Goal: Task Accomplishment & Management: Manage account settings

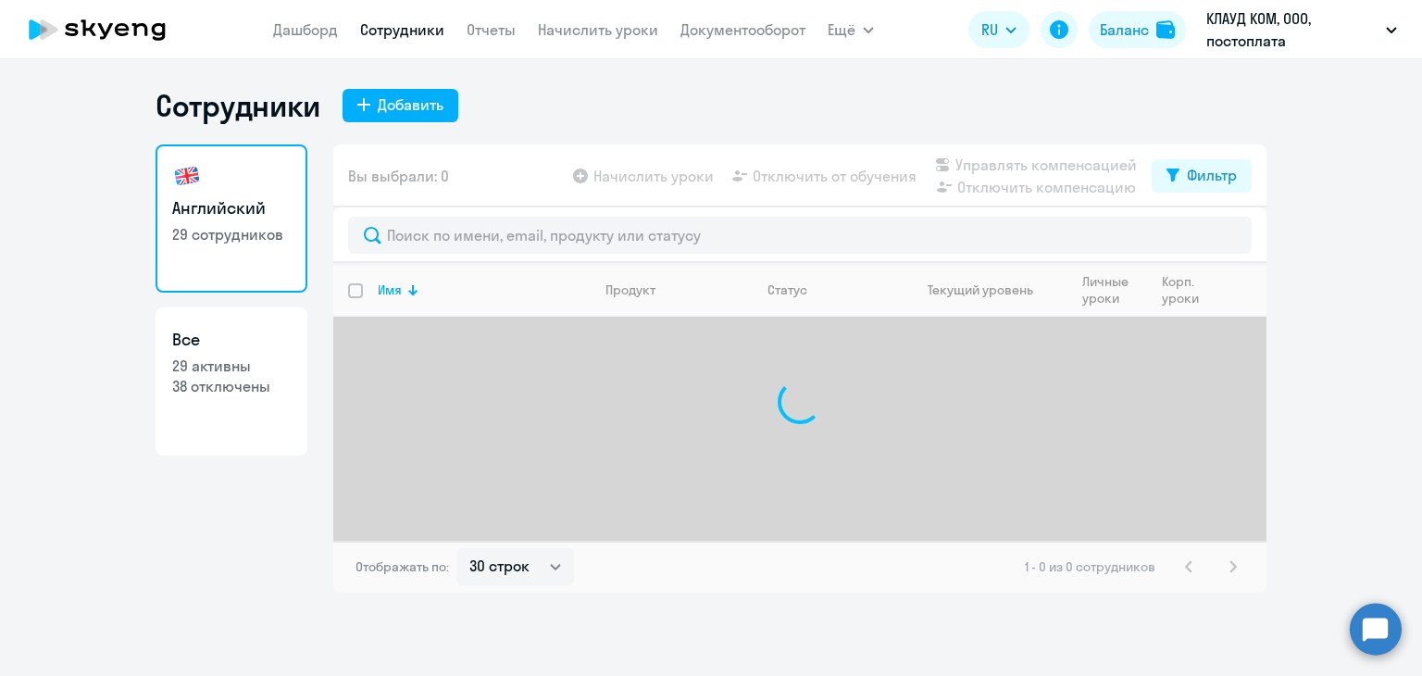
select select "30"
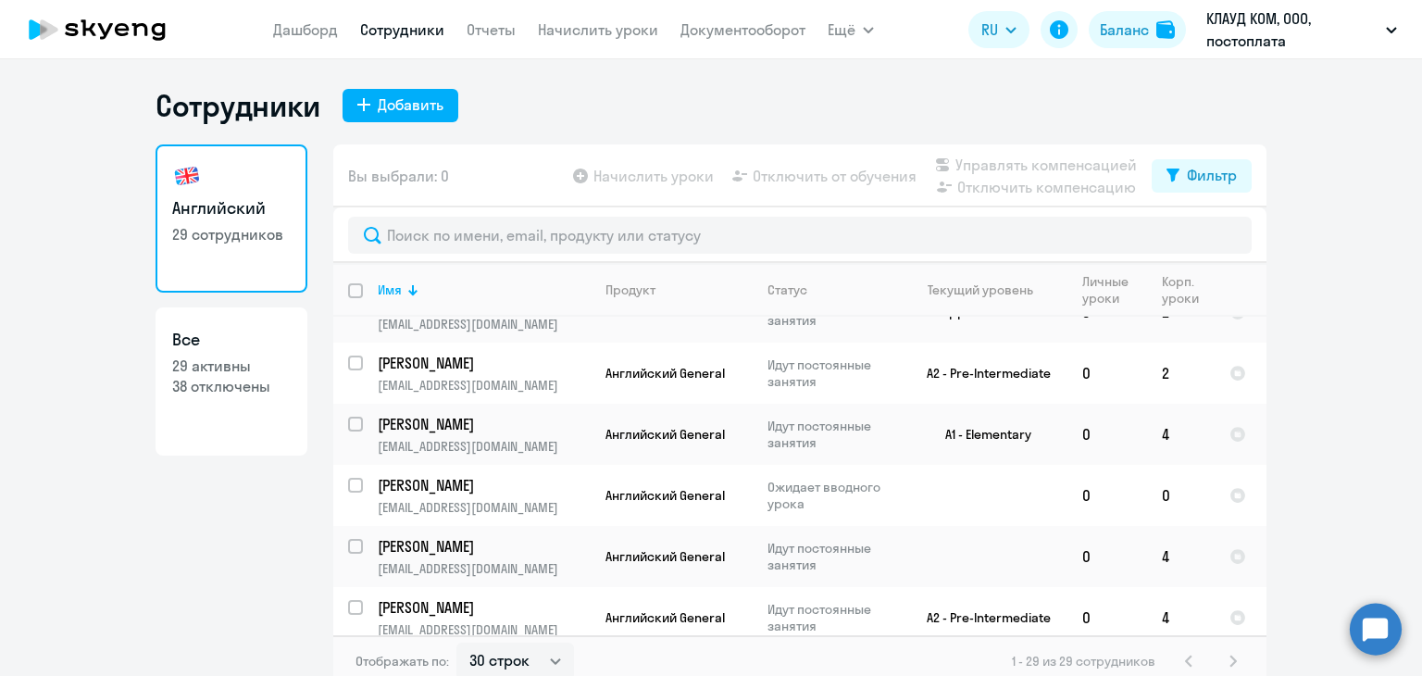
scroll to position [185, 0]
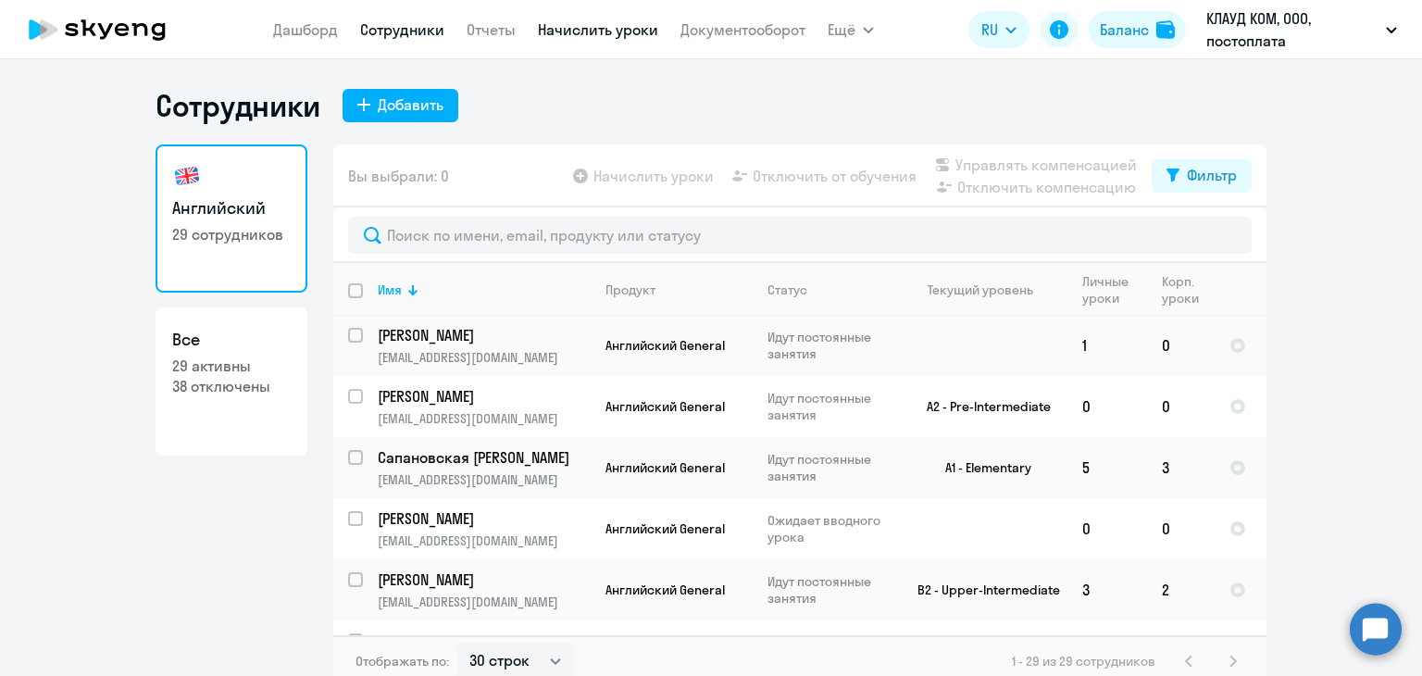
click at [556, 31] on link "Начислить уроки" at bounding box center [598, 29] width 120 height 19
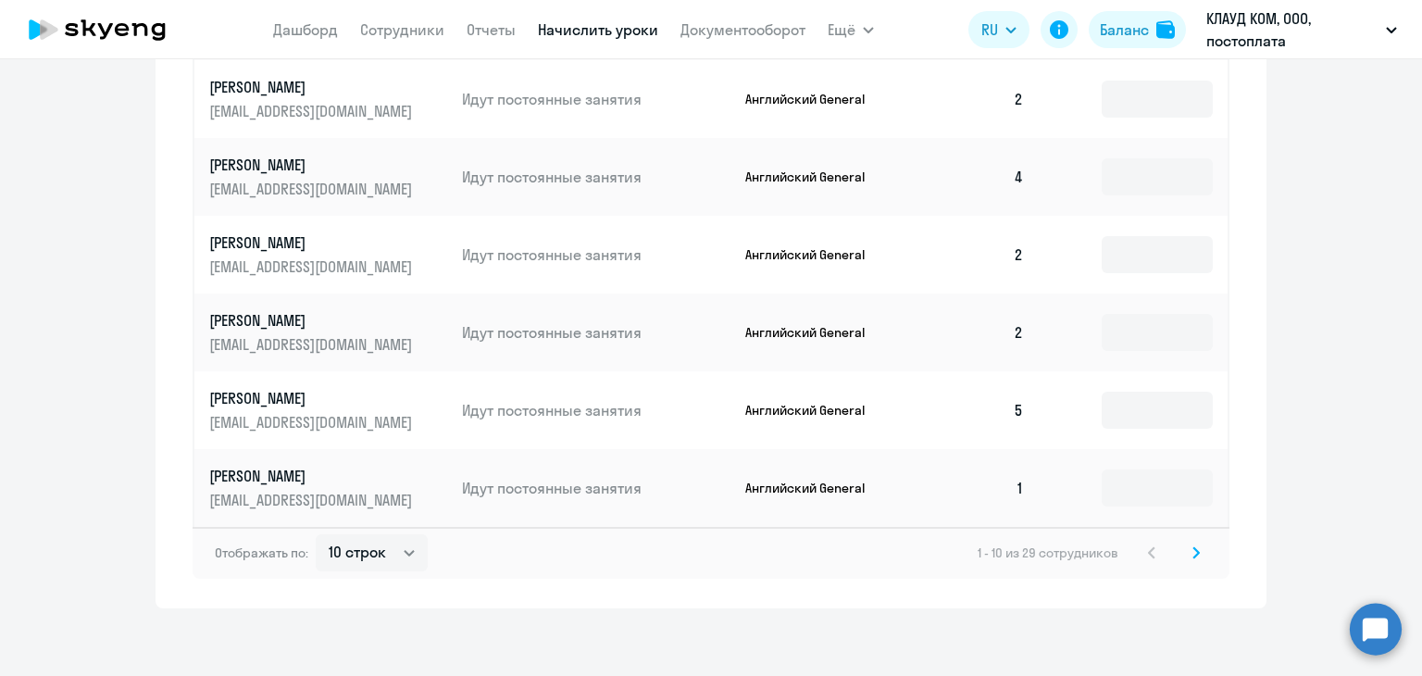
scroll to position [1146, 0]
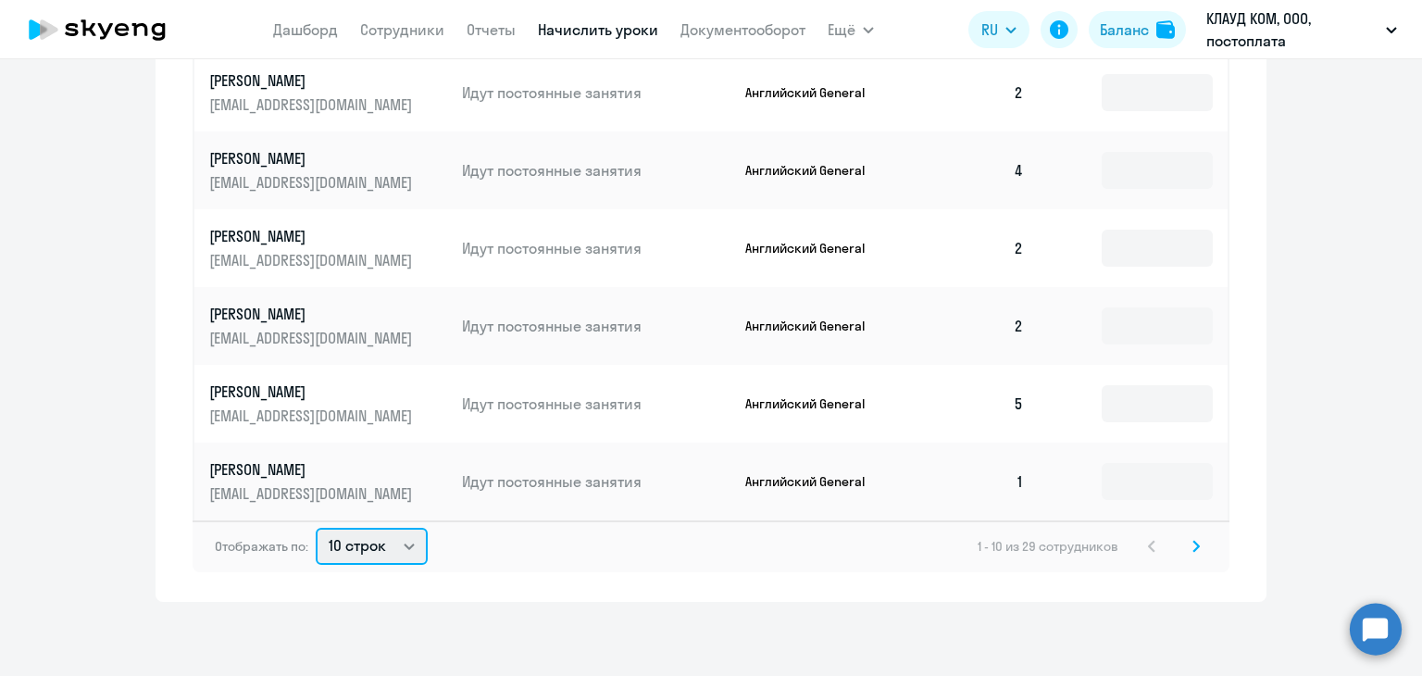
drag, startPoint x: 313, startPoint y: 556, endPoint x: 325, endPoint y: 553, distance: 12.6
click at [316, 556] on select "10 строк 30 строк 50 строк" at bounding box center [372, 546] width 112 height 37
select select "30"
click at [316, 528] on select "10 строк 30 строк 50 строк" at bounding box center [372, 546] width 112 height 37
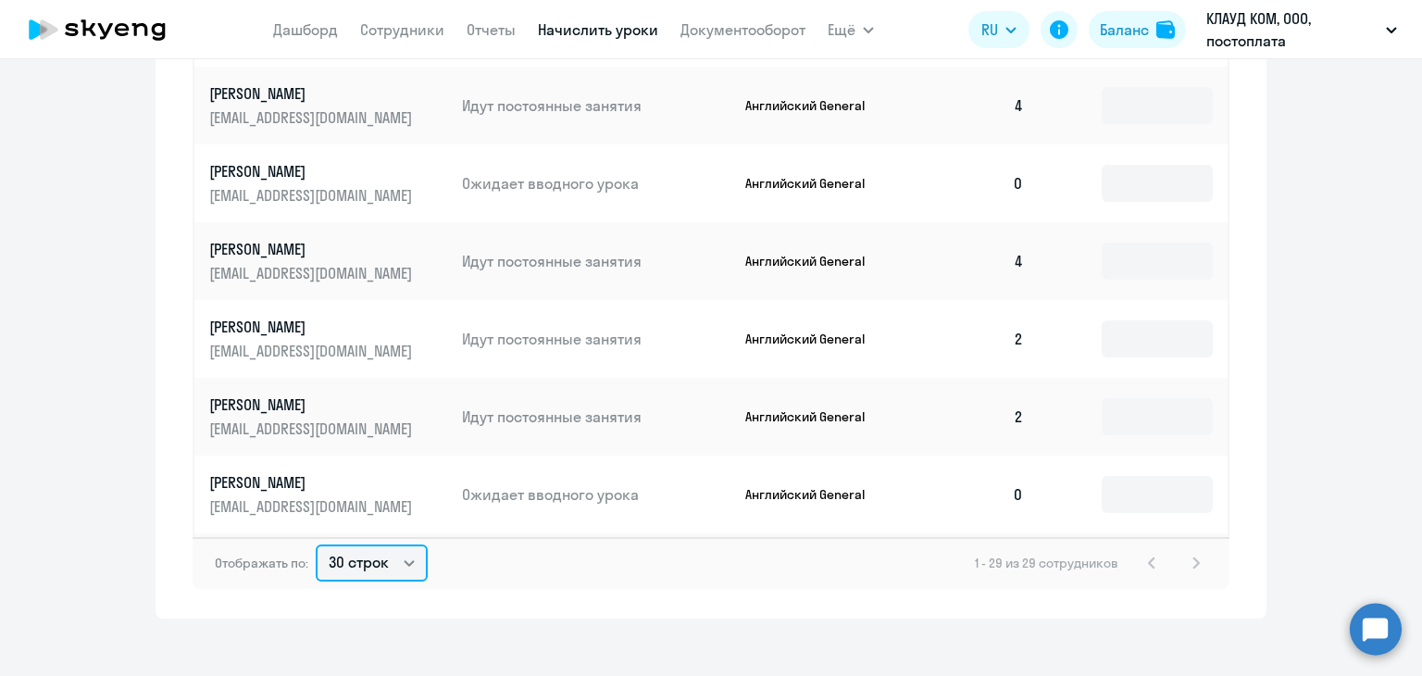
scroll to position [926, 0]
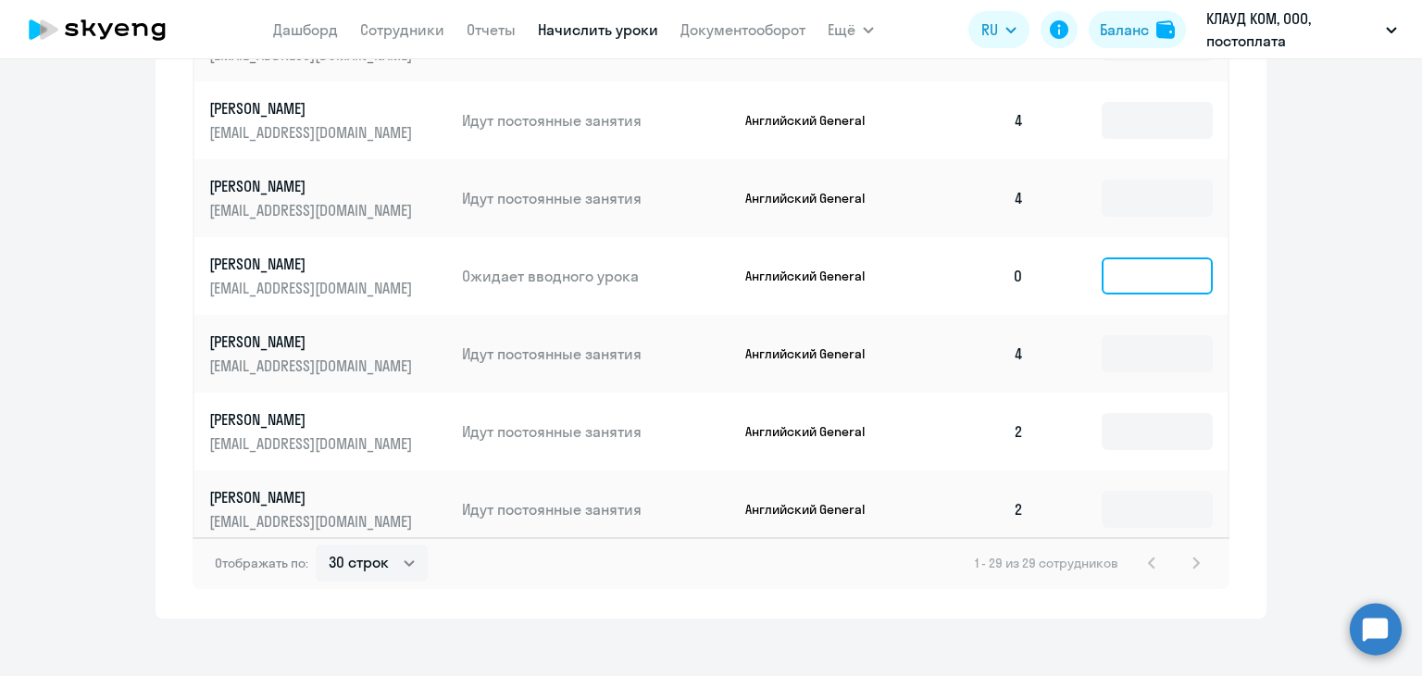
click at [1124, 257] on input at bounding box center [1157, 275] width 111 height 37
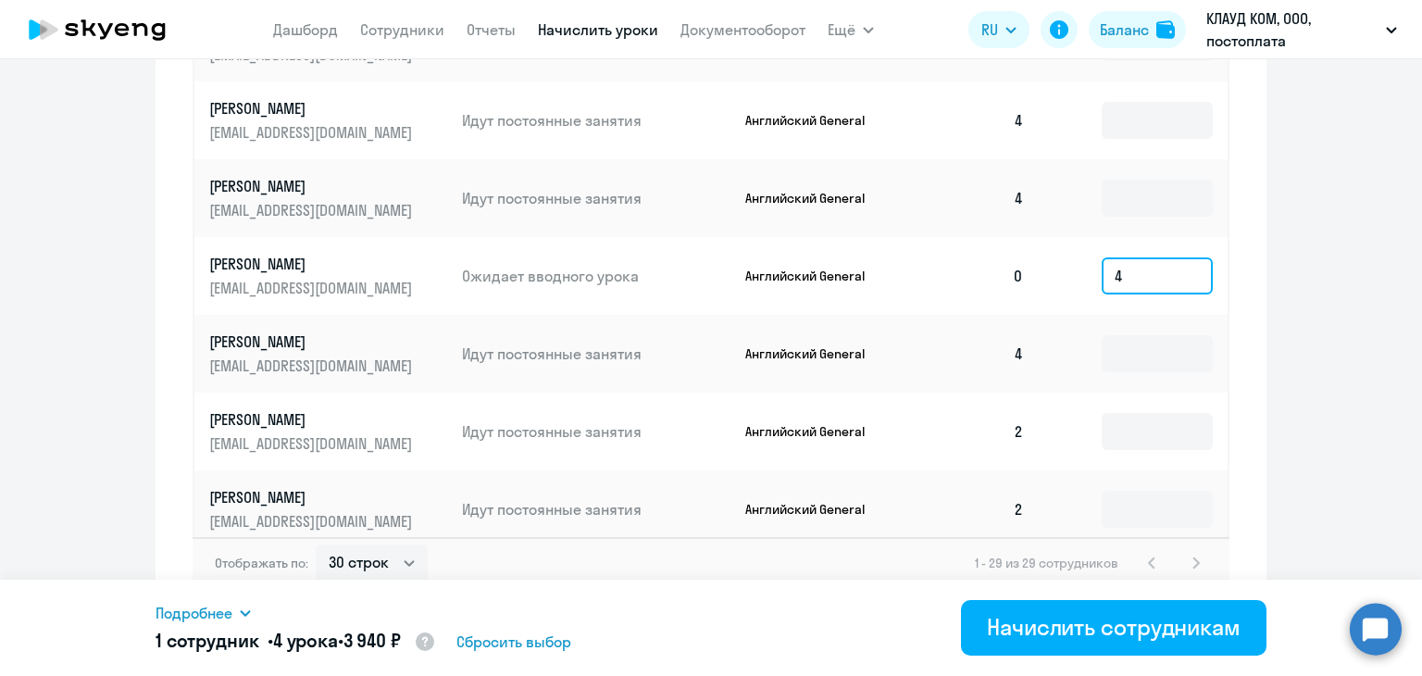
type input "4"
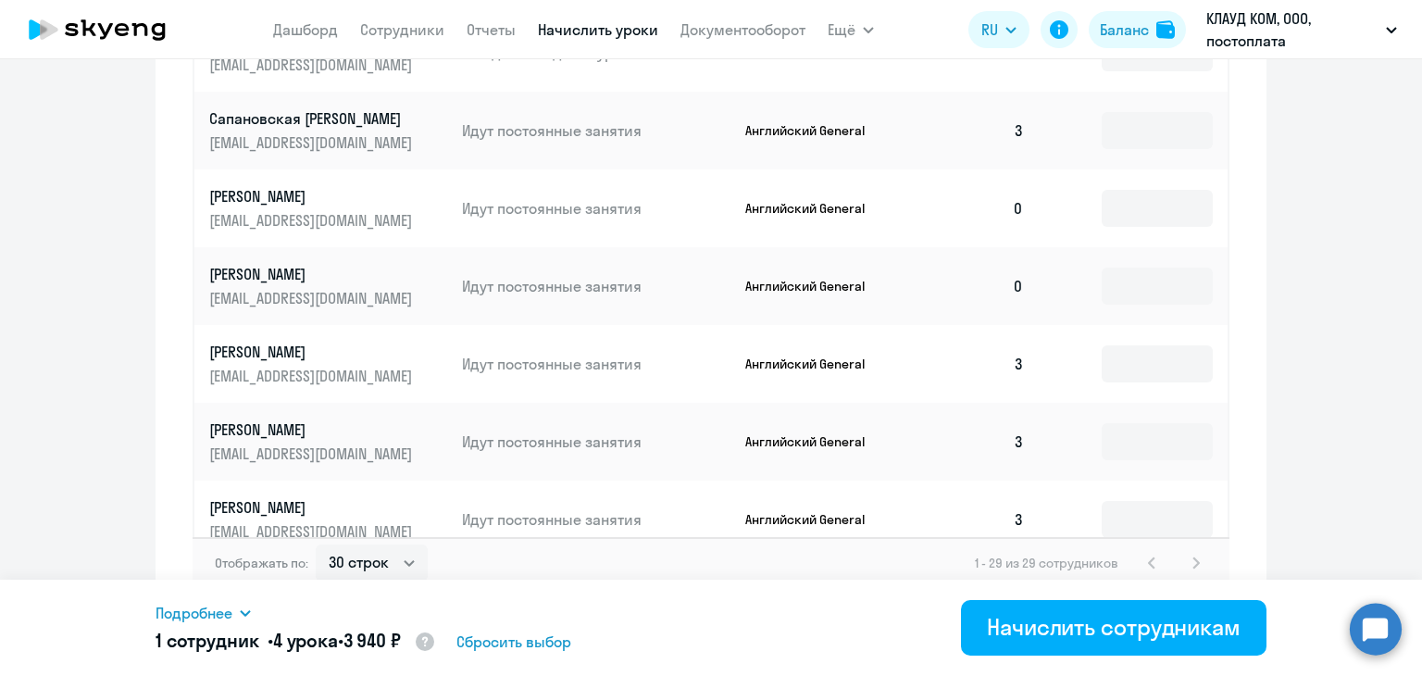
scroll to position [1368, 0]
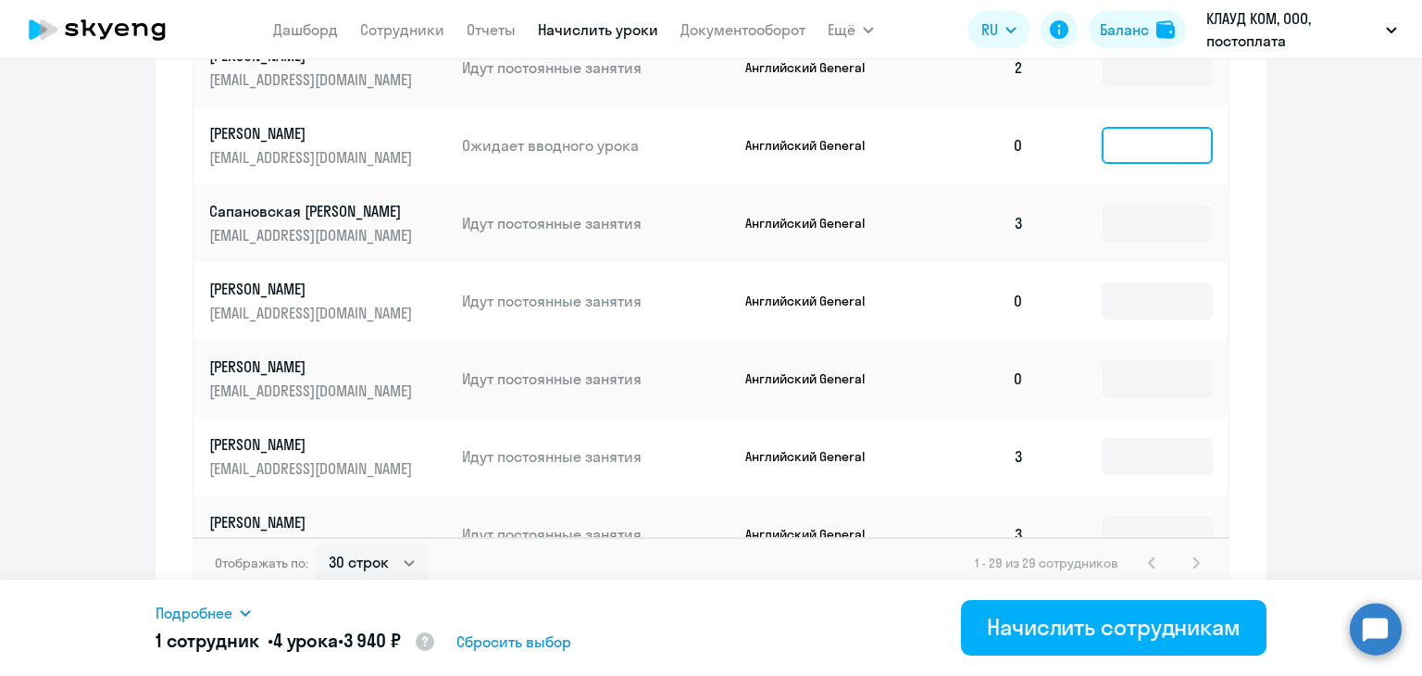
click at [1125, 127] on input at bounding box center [1157, 145] width 111 height 37
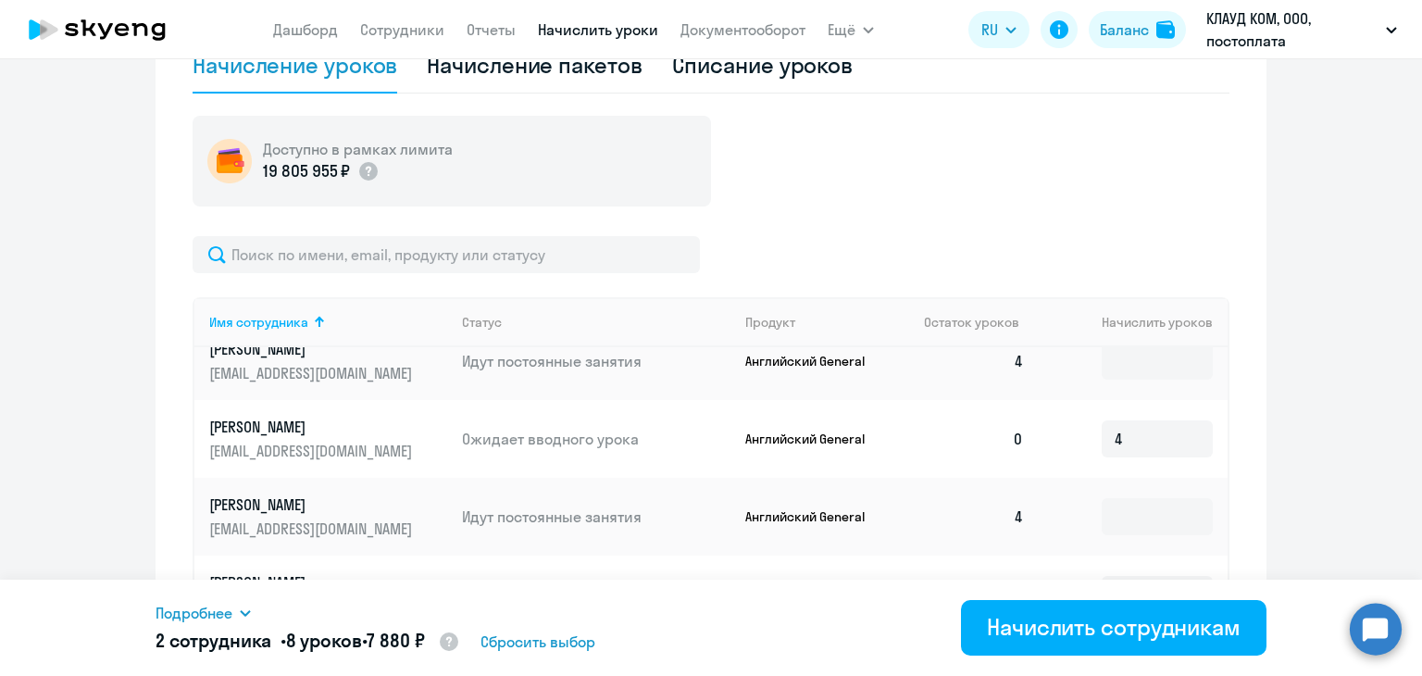
scroll to position [556, 0]
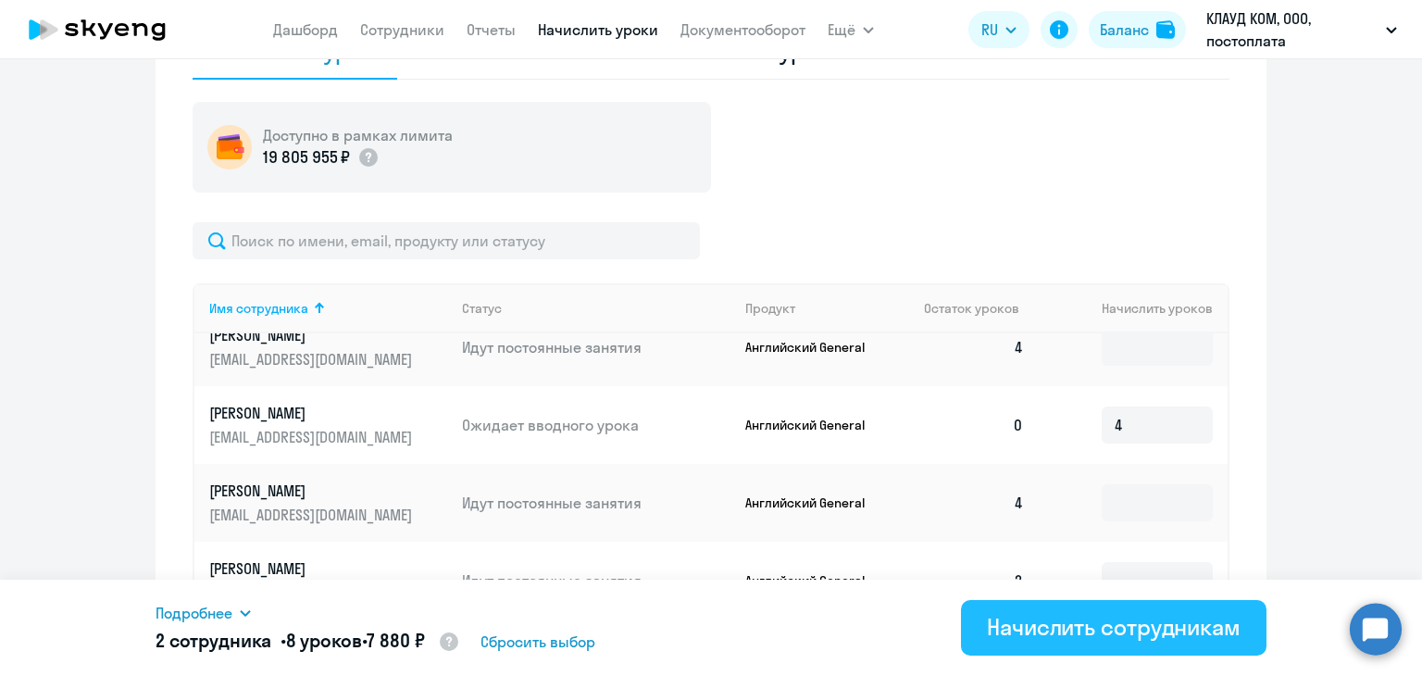
type input "4"
click at [1159, 628] on div "Начислить сотрудникам" at bounding box center [1114, 627] width 254 height 30
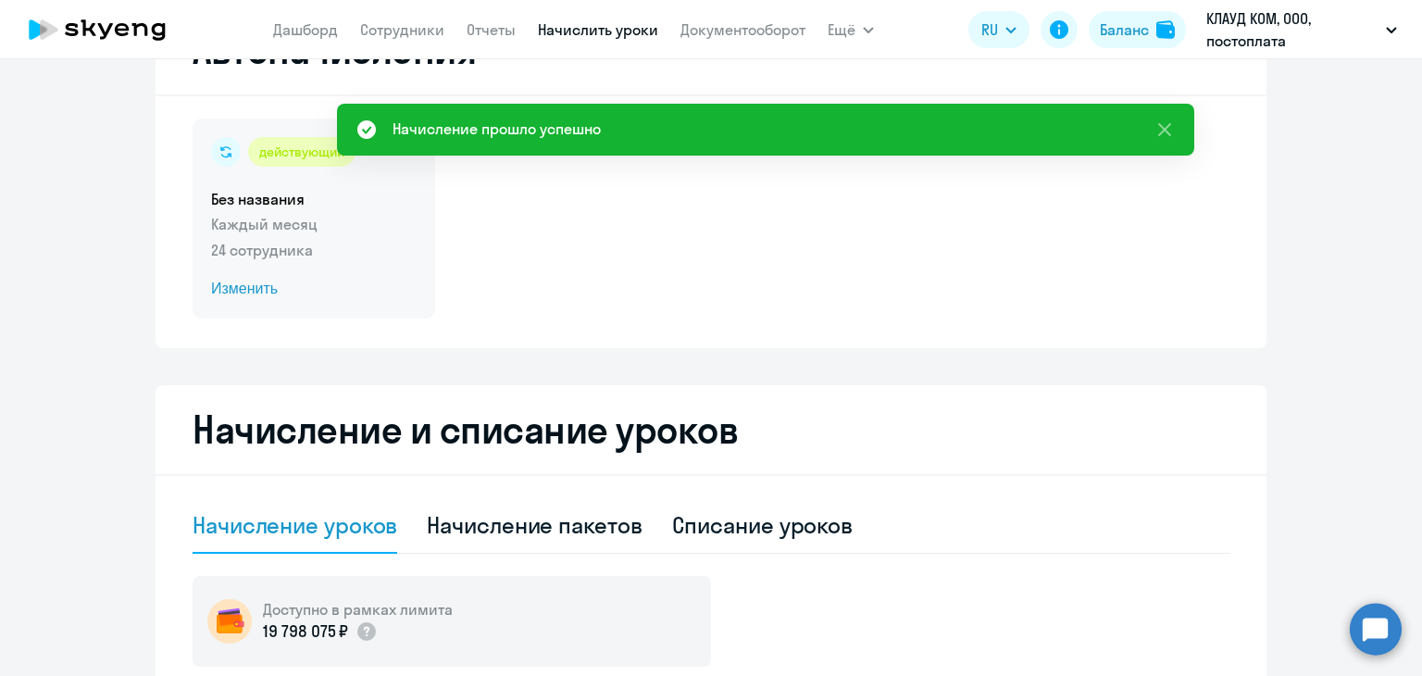
scroll to position [0, 0]
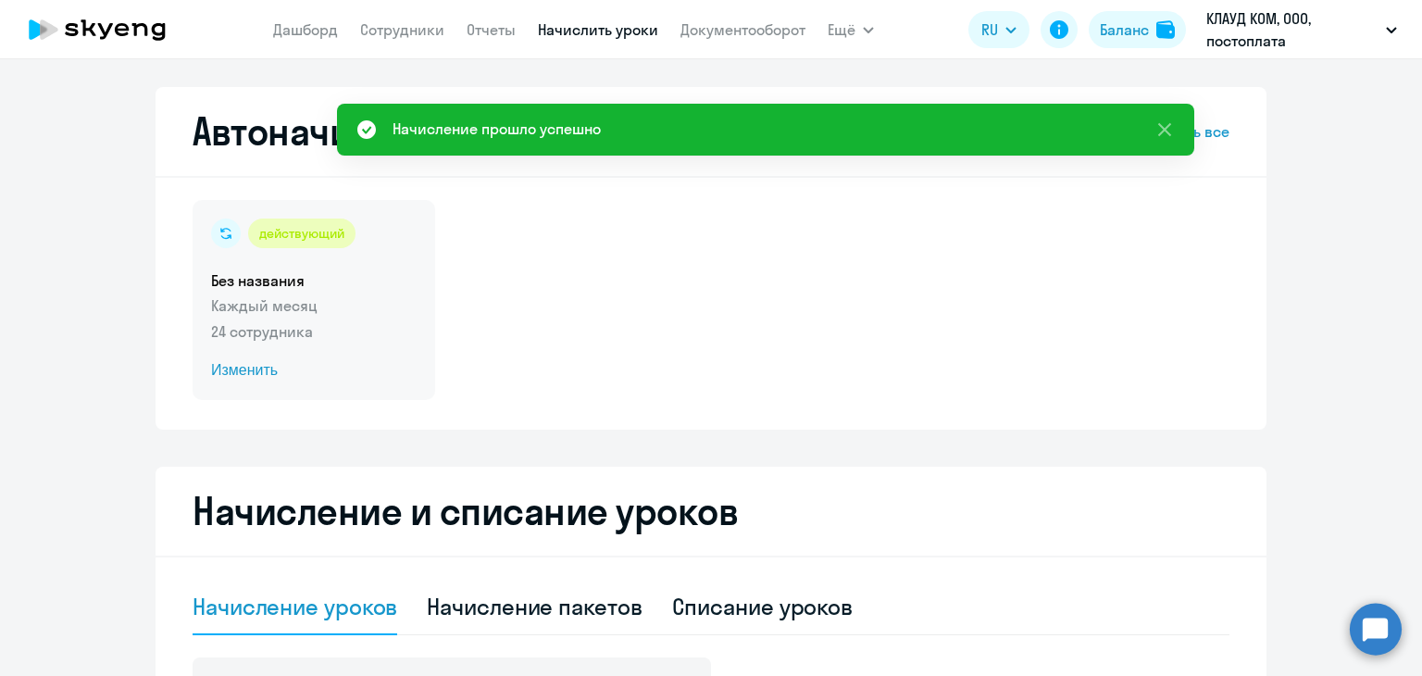
click at [237, 369] on span "Изменить" at bounding box center [314, 370] width 206 height 22
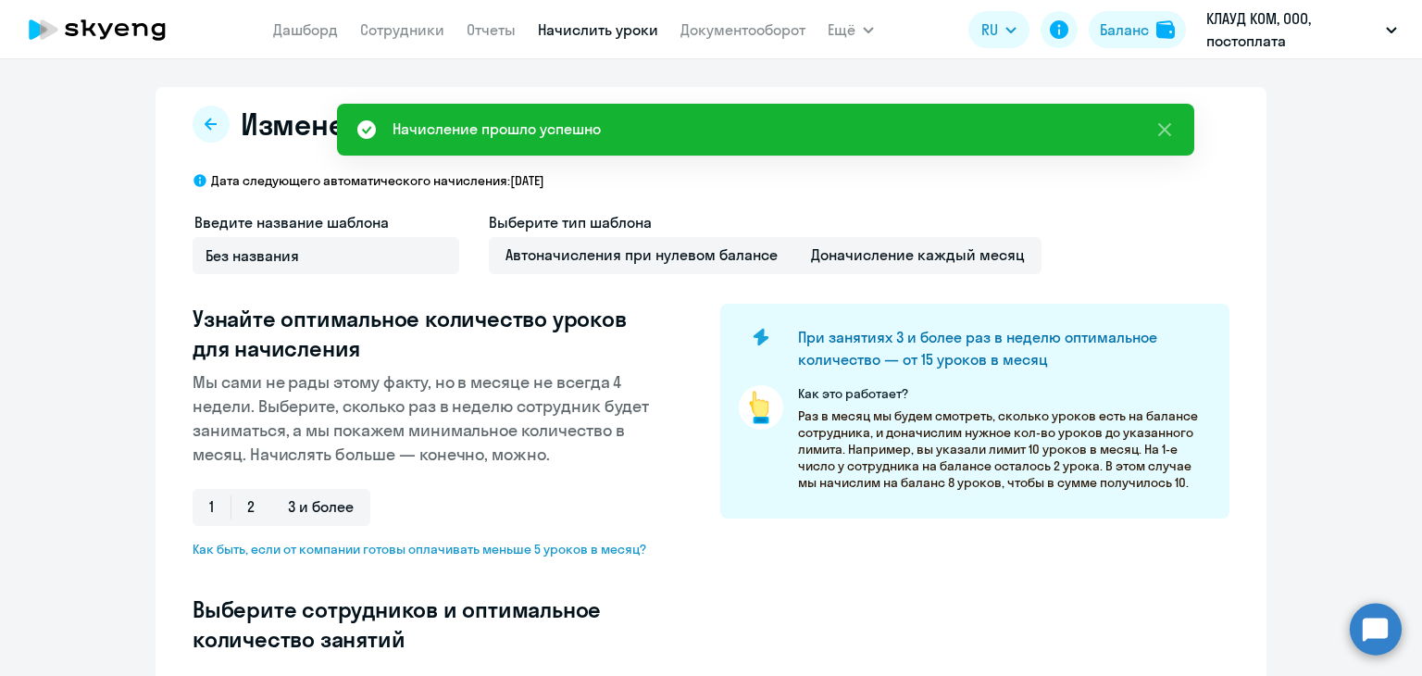
select select "10"
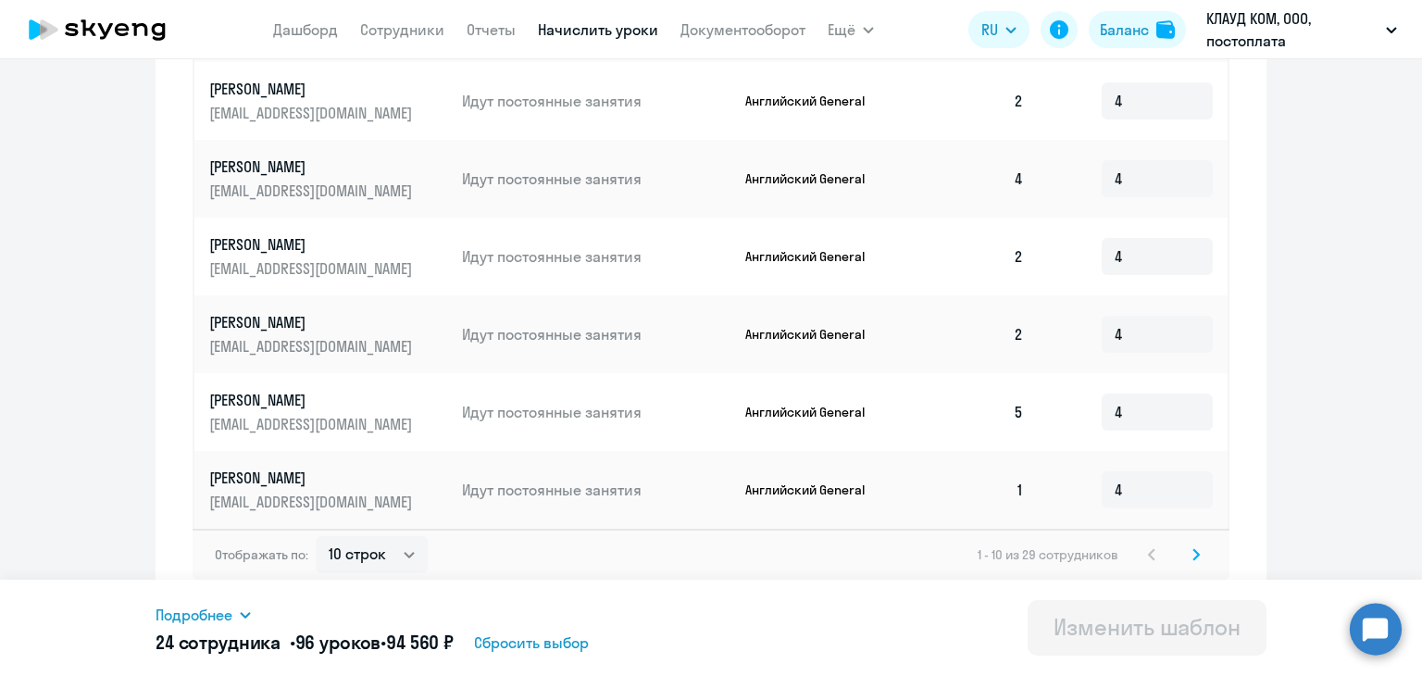
scroll to position [1044, 0]
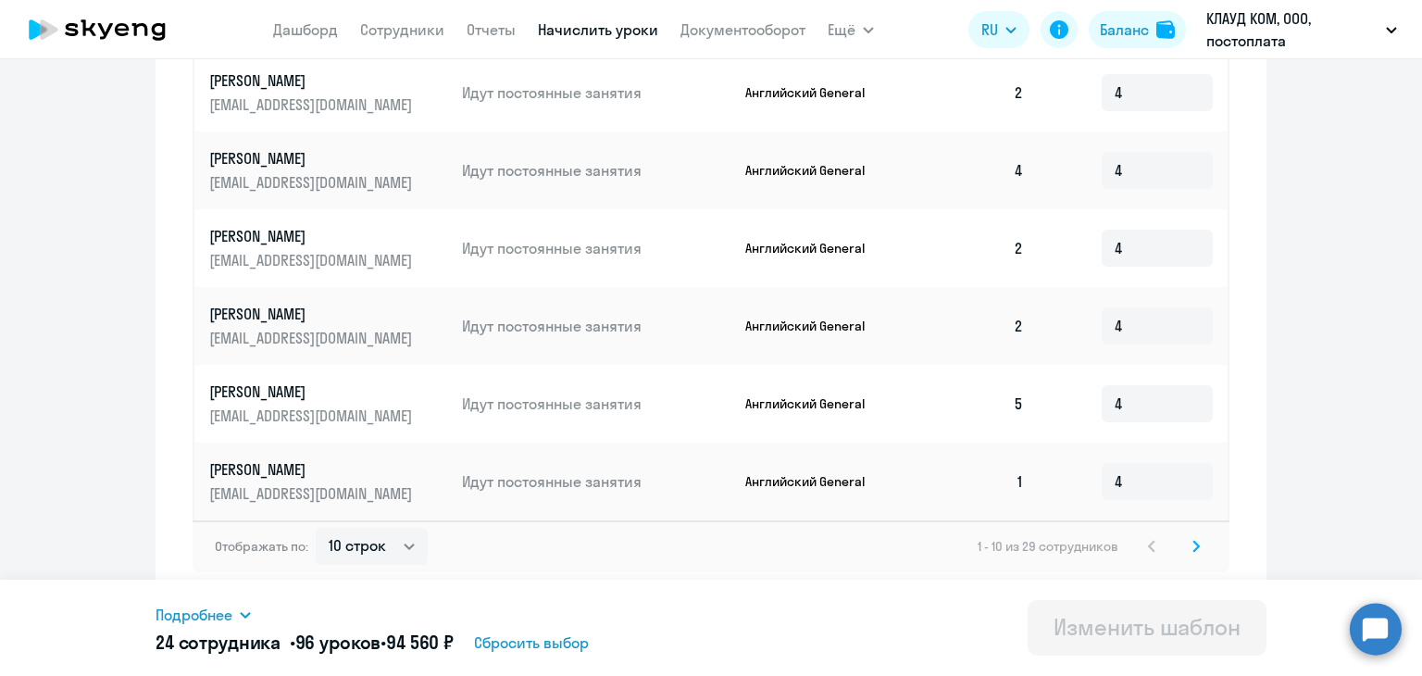
click at [1185, 544] on svg-icon at bounding box center [1196, 546] width 22 height 22
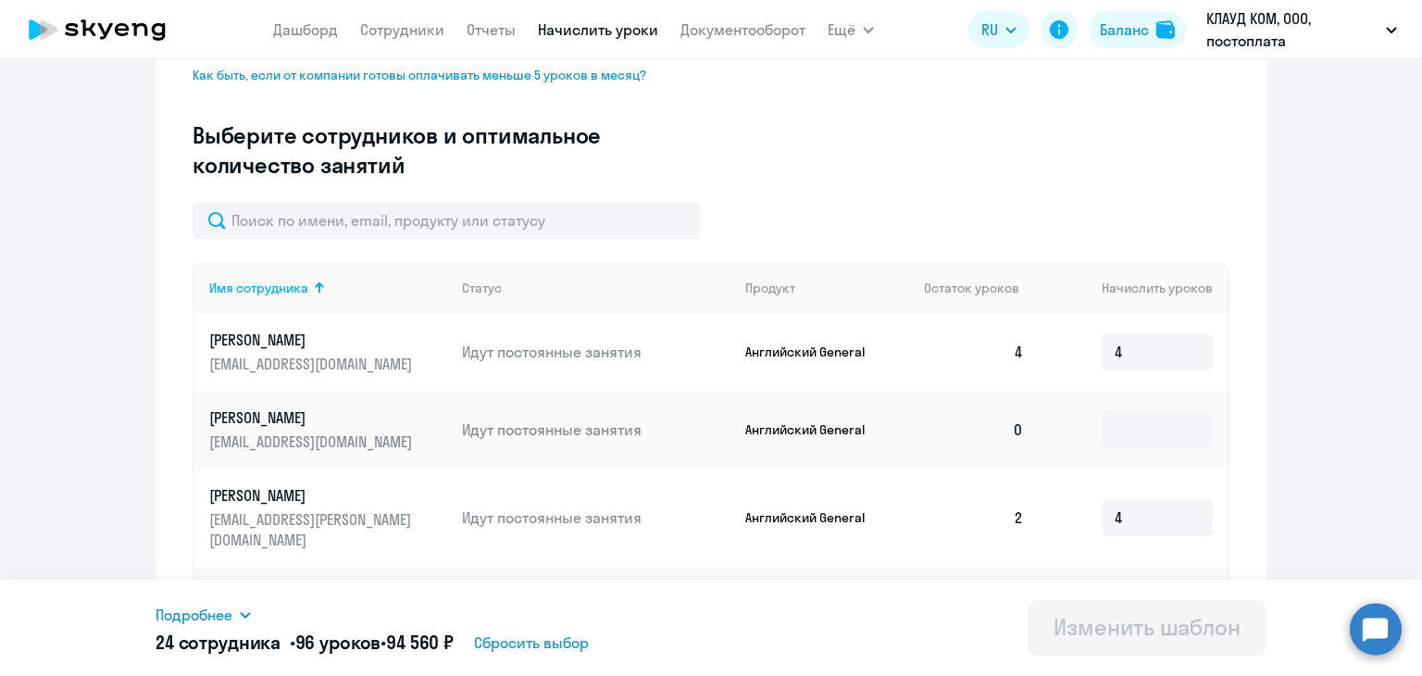
scroll to position [396, 0]
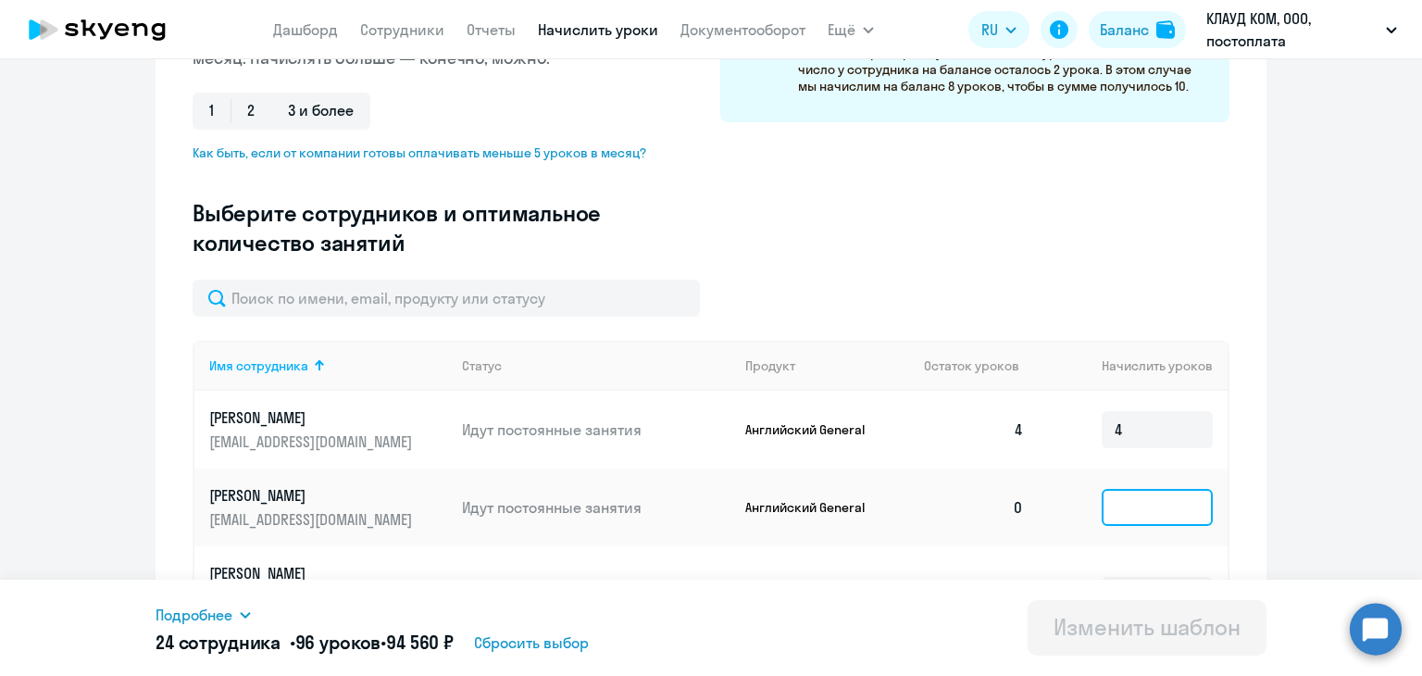
click at [1164, 510] on input at bounding box center [1157, 507] width 111 height 37
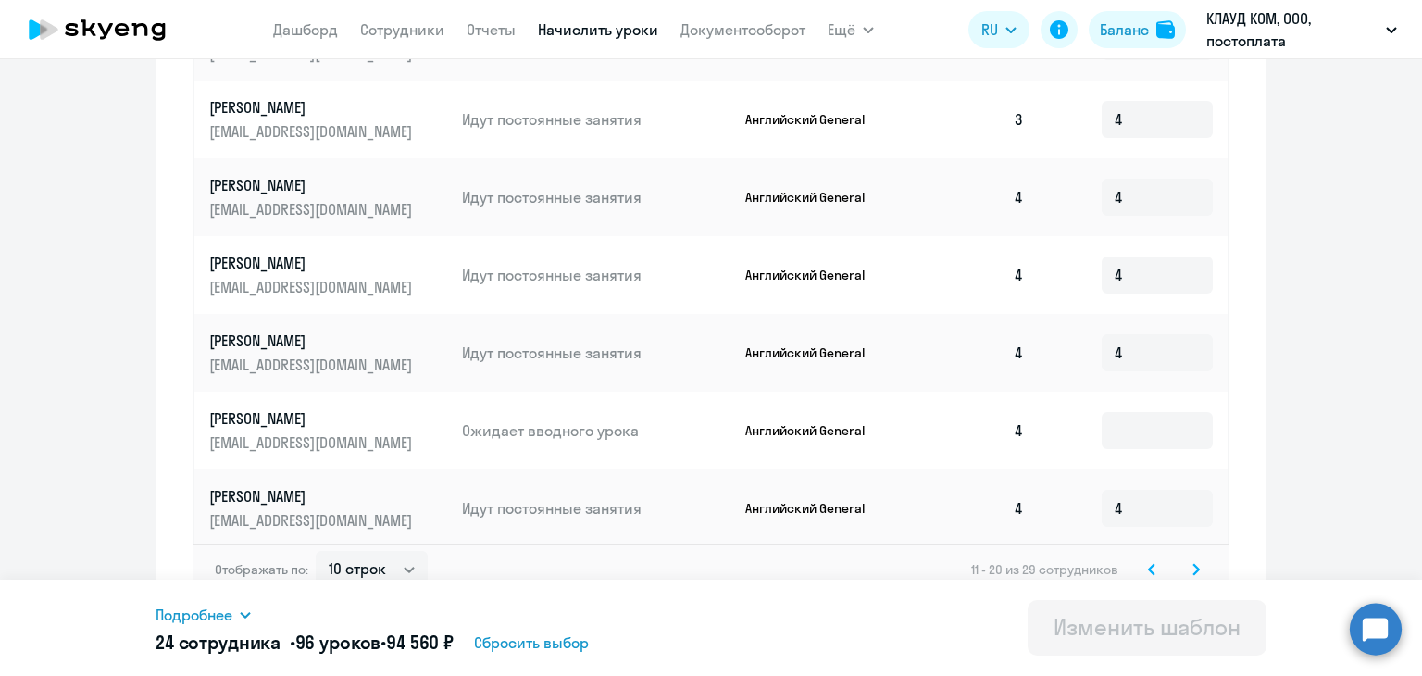
scroll to position [1044, 0]
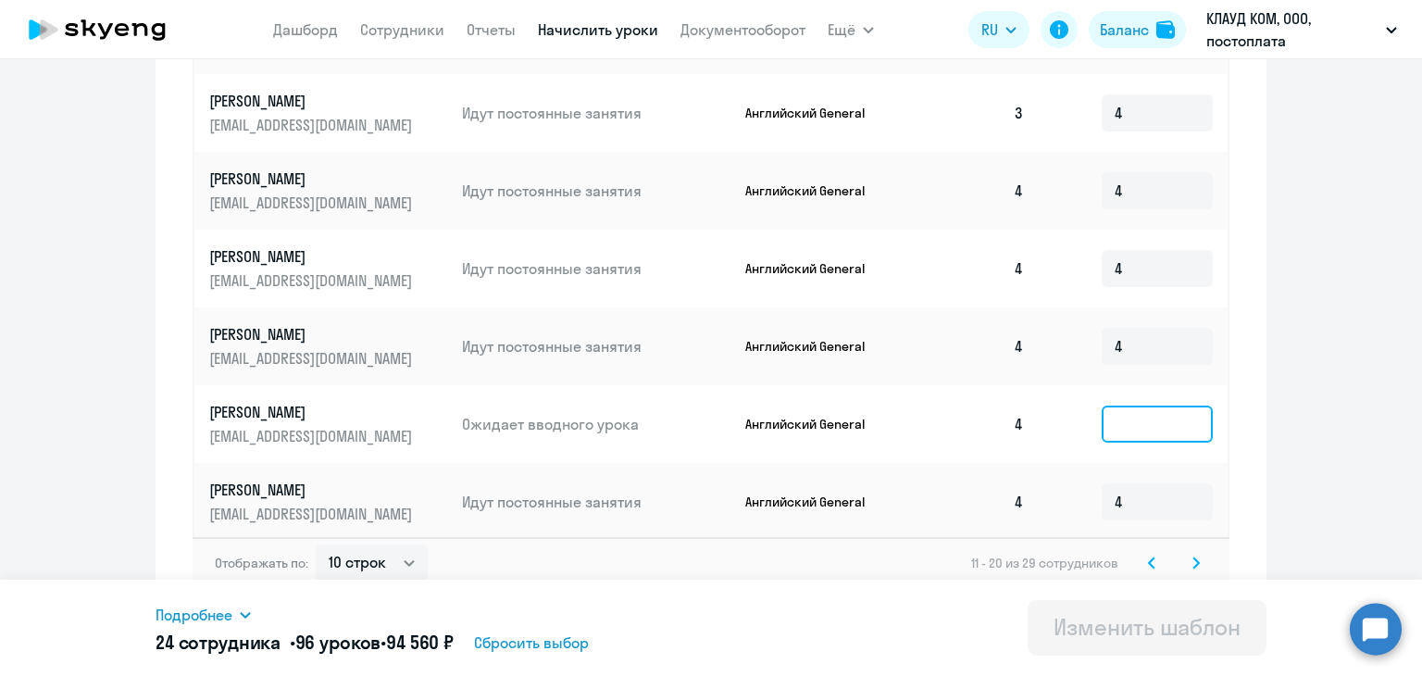
click at [1149, 406] on input at bounding box center [1157, 424] width 111 height 37
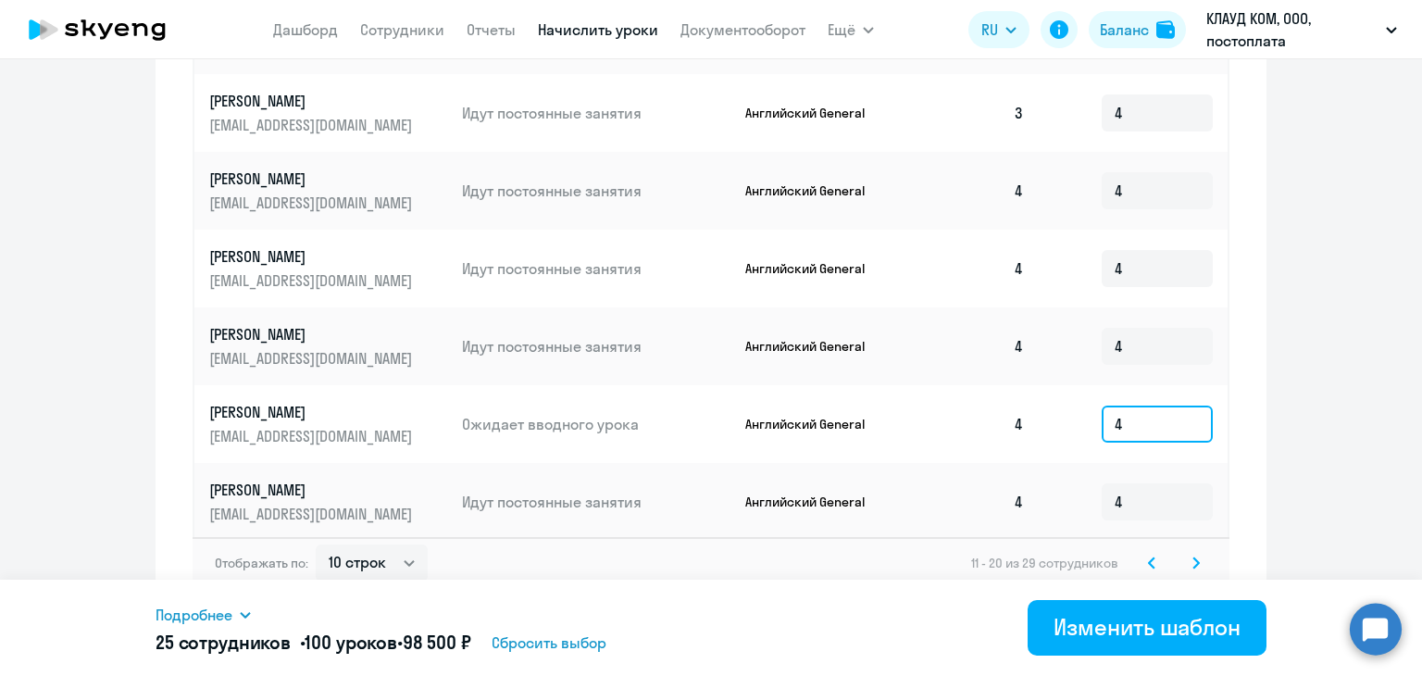
type input "4"
click at [1195, 552] on svg-icon at bounding box center [1196, 563] width 22 height 22
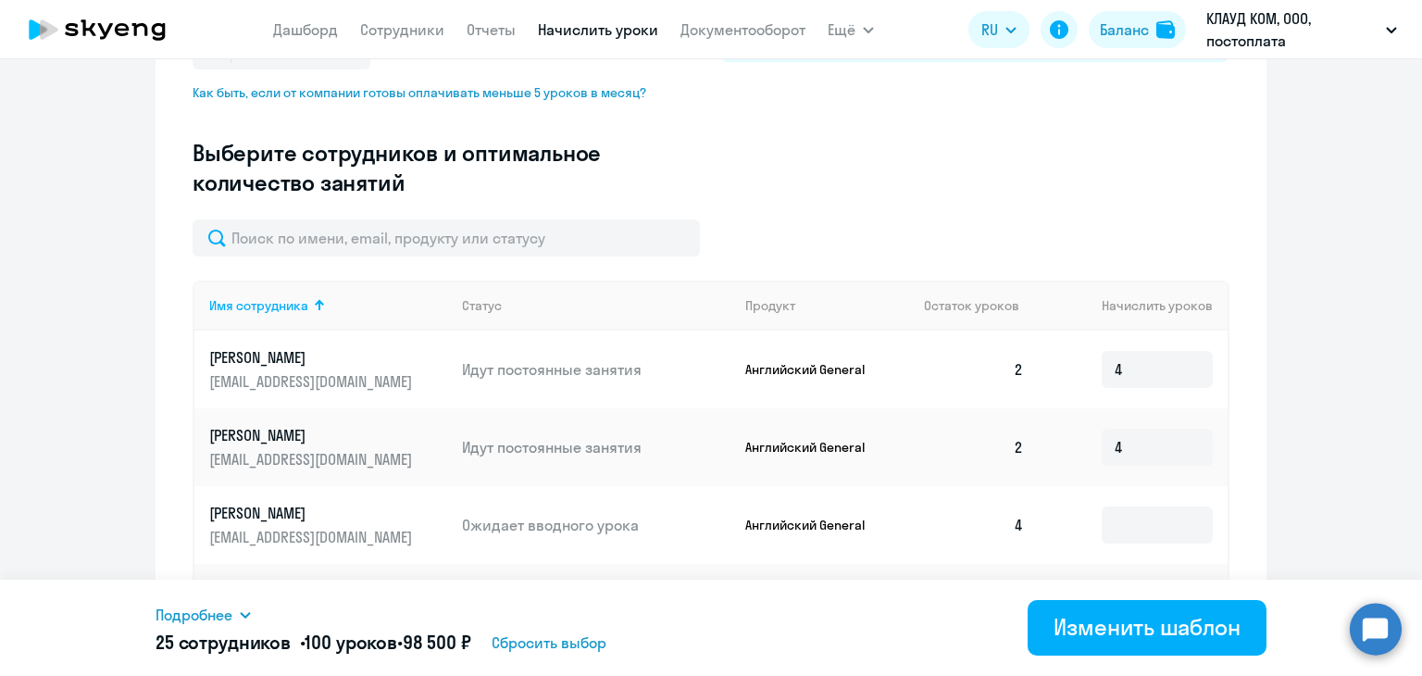
scroll to position [411, 0]
